Goal: Find specific page/section: Find specific page/section

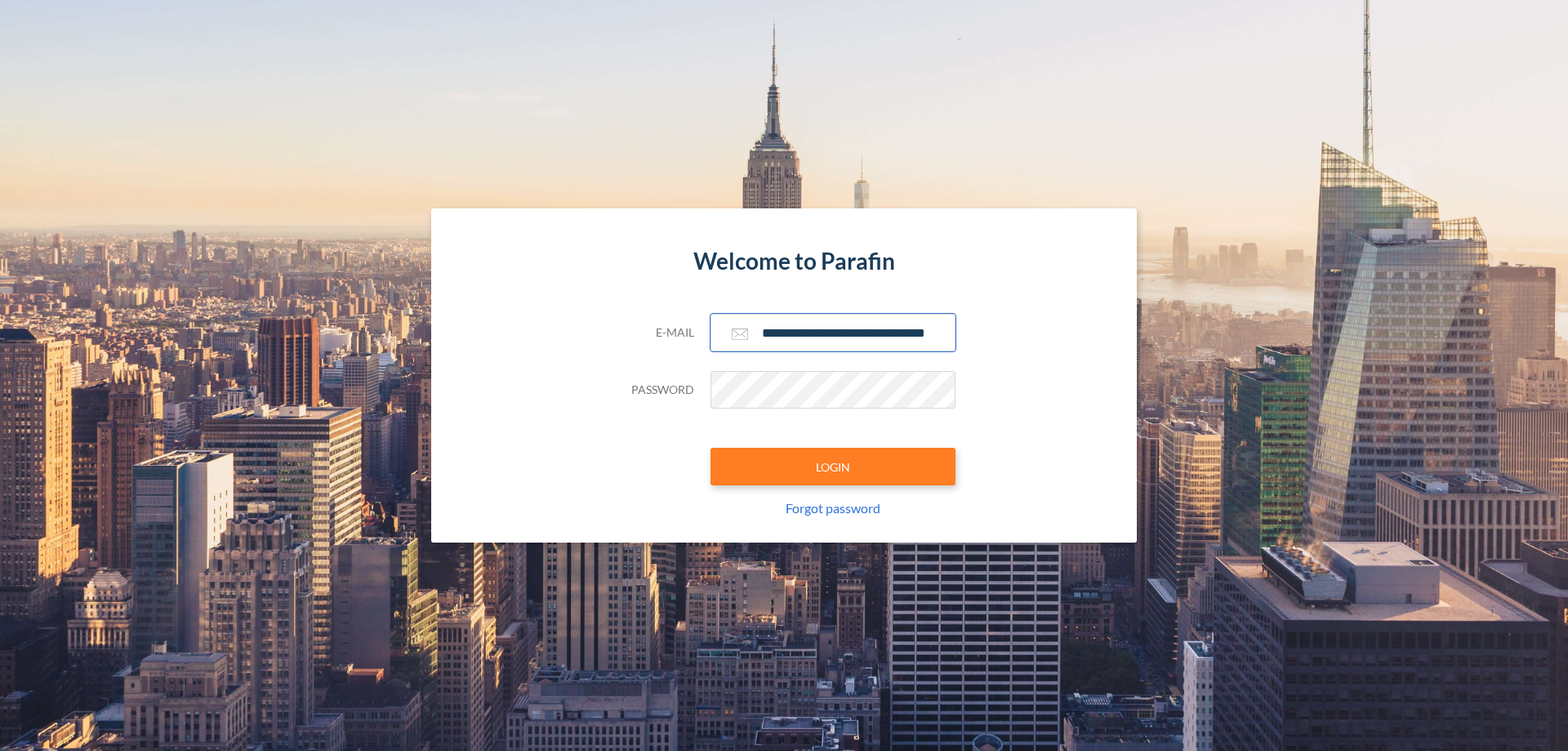
scroll to position [0, 26]
type input "**********"
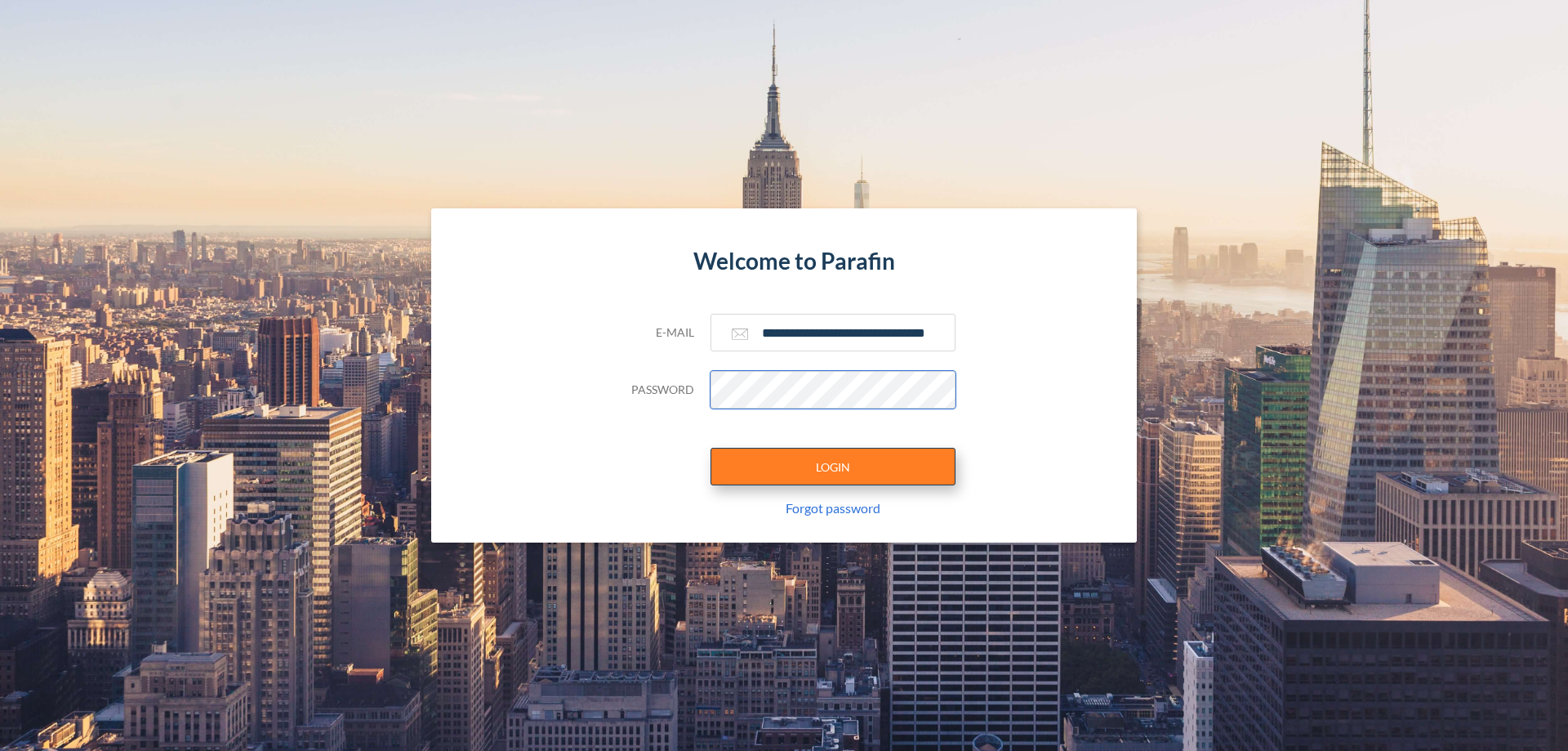
scroll to position [0, 0]
click at [833, 467] on button "LOGIN" at bounding box center [833, 466] width 245 height 38
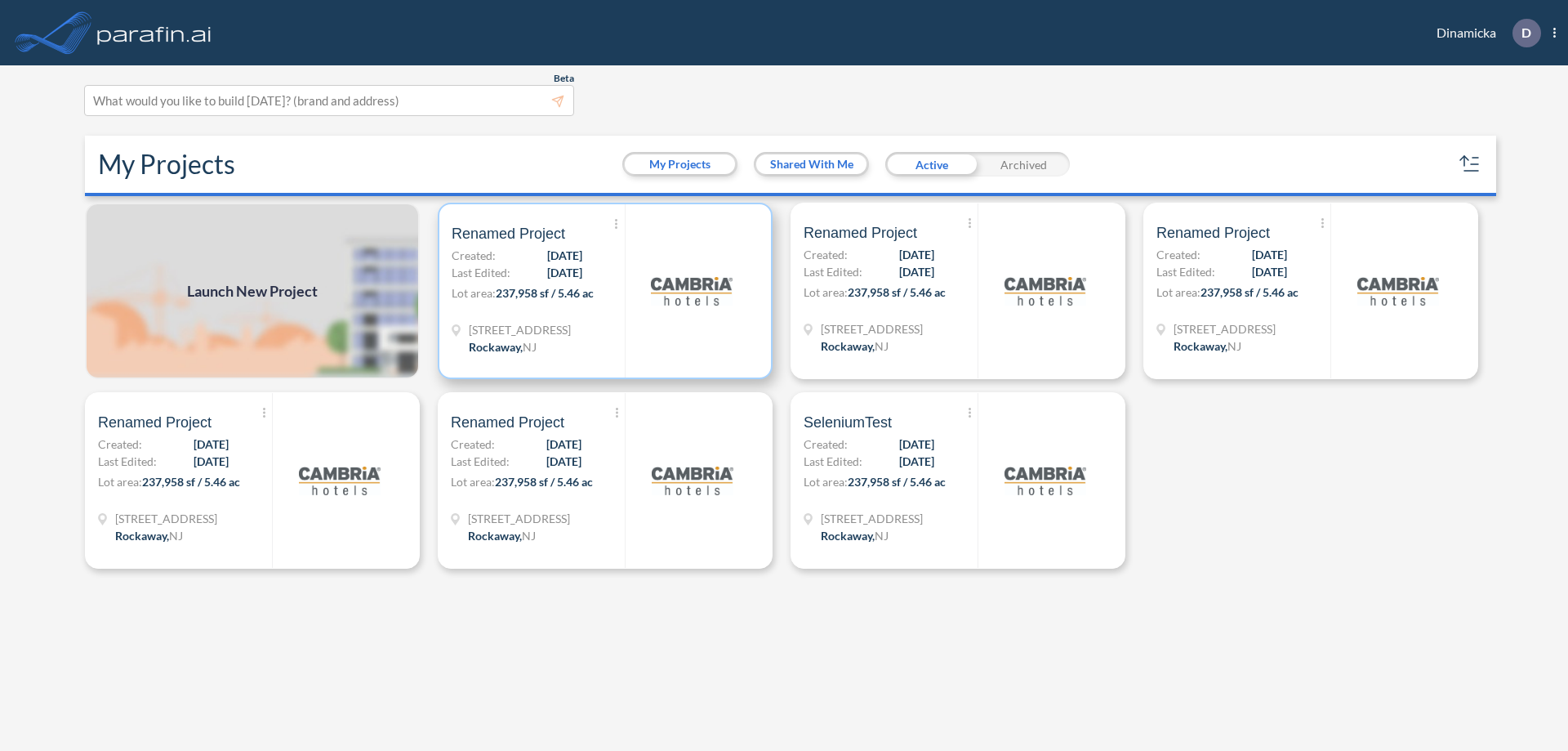
scroll to position [4, 0]
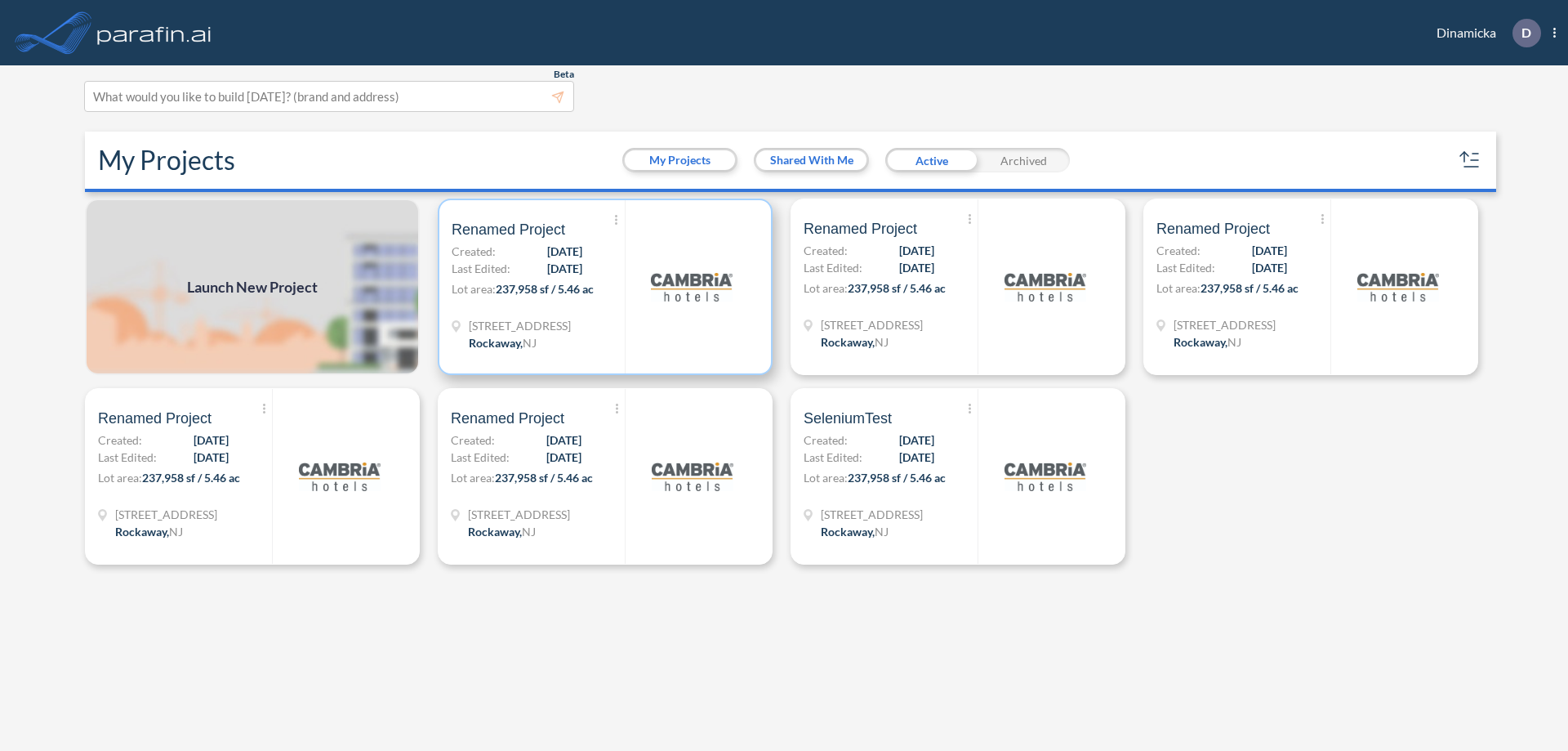
click at [605, 287] on p "Lot area: 237,958 sf / 5.46 ac" at bounding box center [538, 292] width 174 height 23
